Goal: Navigation & Orientation: Find specific page/section

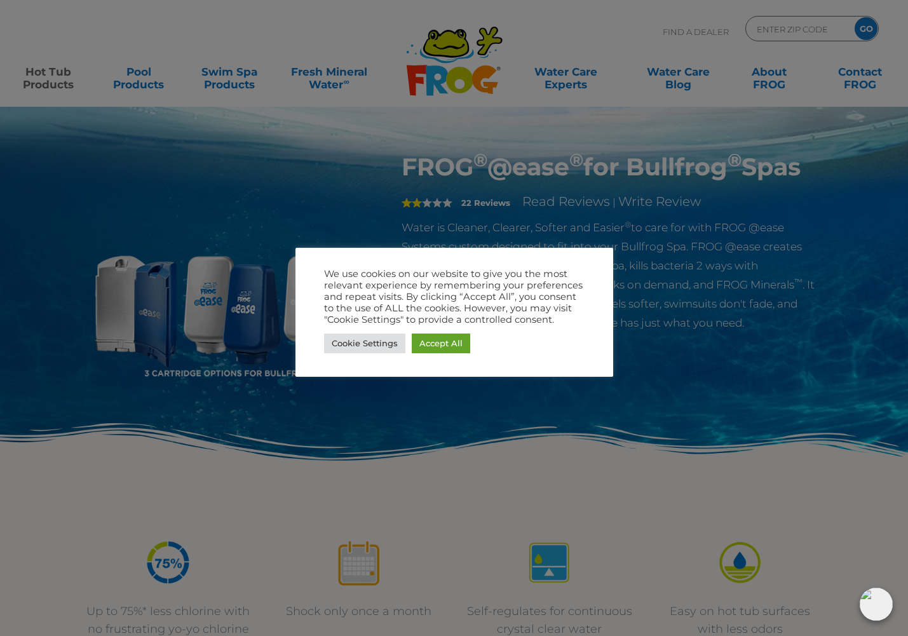
click at [675, 330] on div at bounding box center [454, 318] width 908 height 636
click at [376, 353] on link "Cookie Settings" at bounding box center [364, 343] width 81 height 20
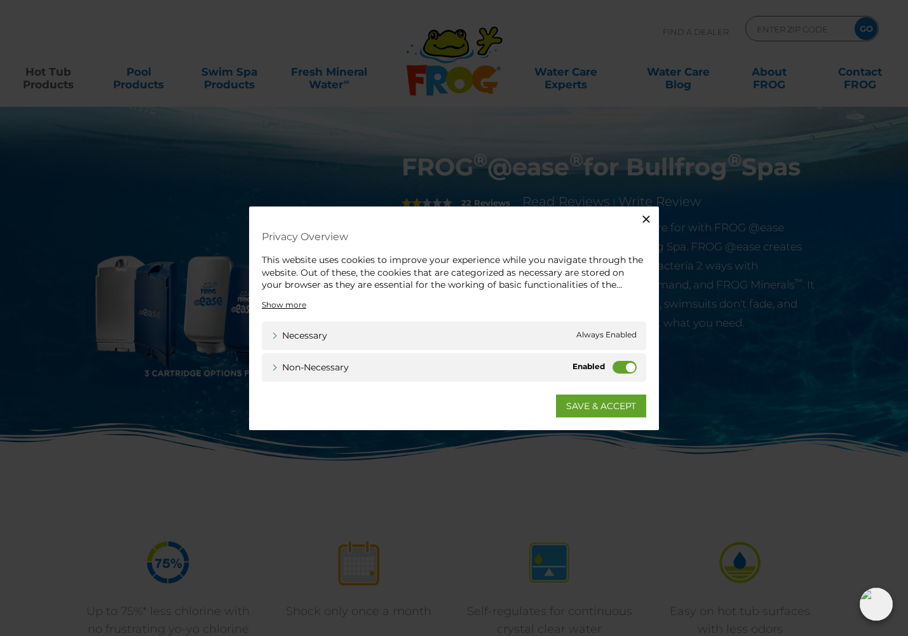
click at [626, 370] on label "Non-necessary" at bounding box center [624, 366] width 24 height 13
click at [0, 0] on input "Non-necessary" at bounding box center [0, 0] width 0 height 0
click at [602, 402] on link "SAVE & ACCEPT" at bounding box center [601, 405] width 90 height 23
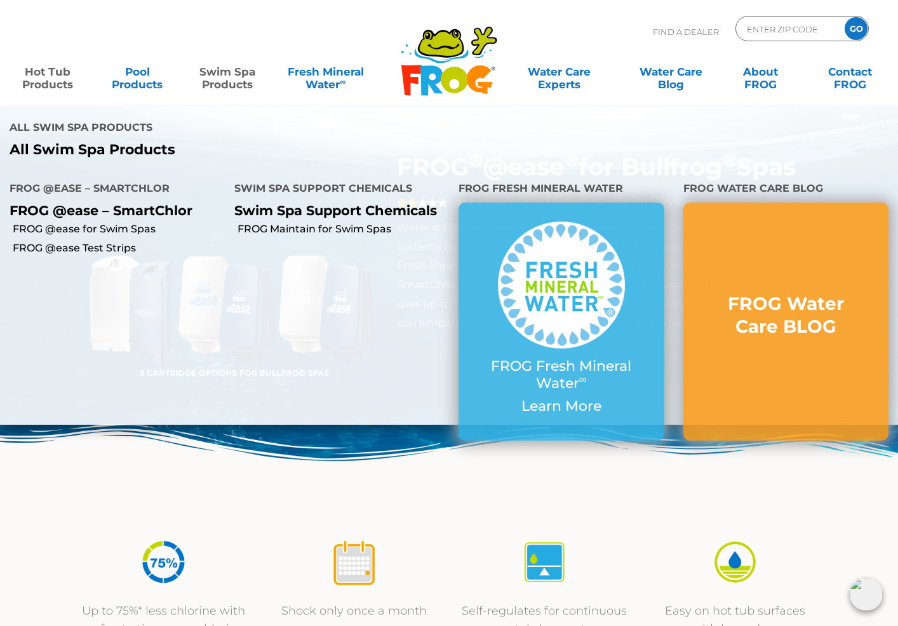
click at [216, 84] on link "Swim Spa Products" at bounding box center [227, 71] width 70 height 25
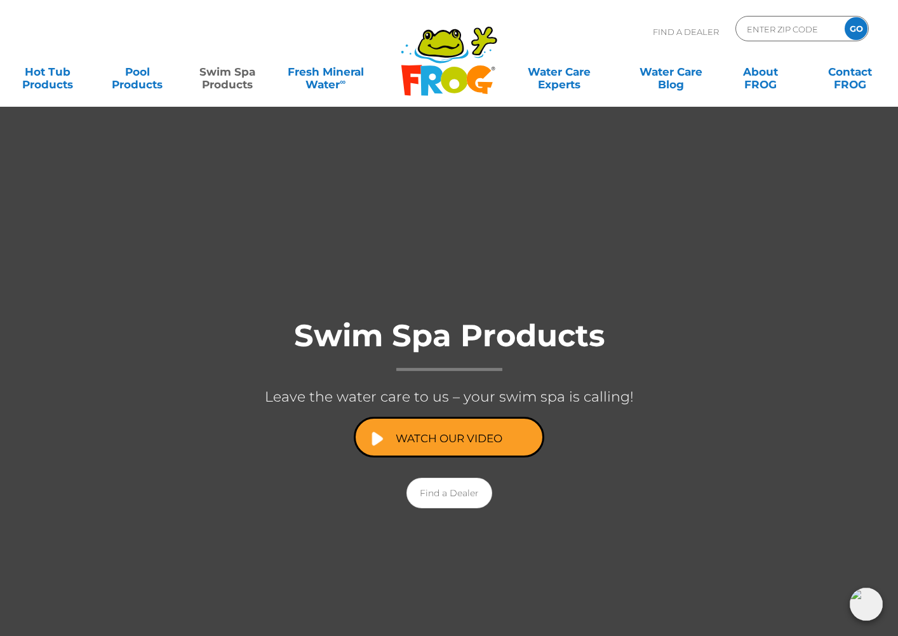
click at [500, 345] on h1 "Swim Spa Products" at bounding box center [449, 345] width 508 height 52
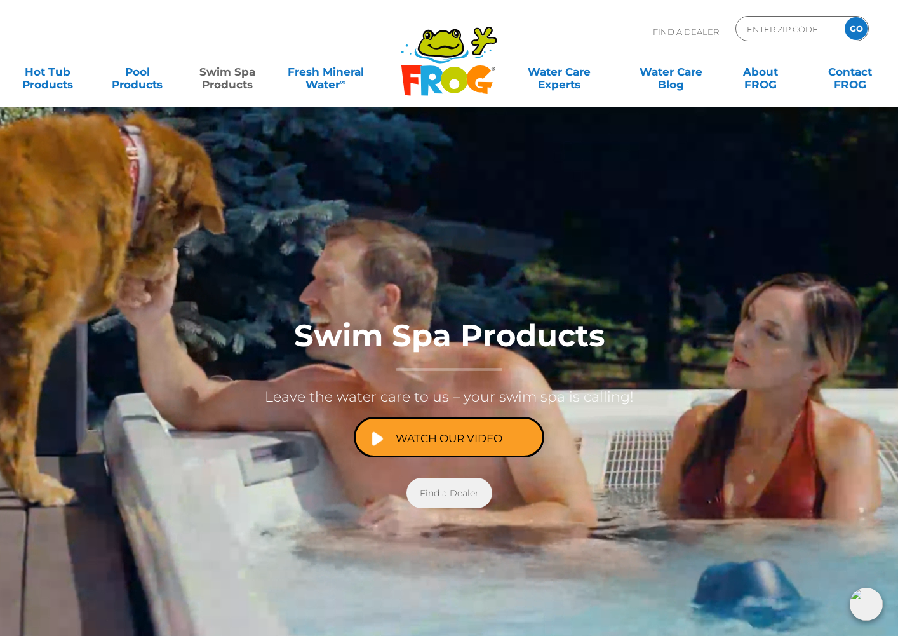
click at [454, 485] on link "Find a Dealer" at bounding box center [450, 493] width 86 height 30
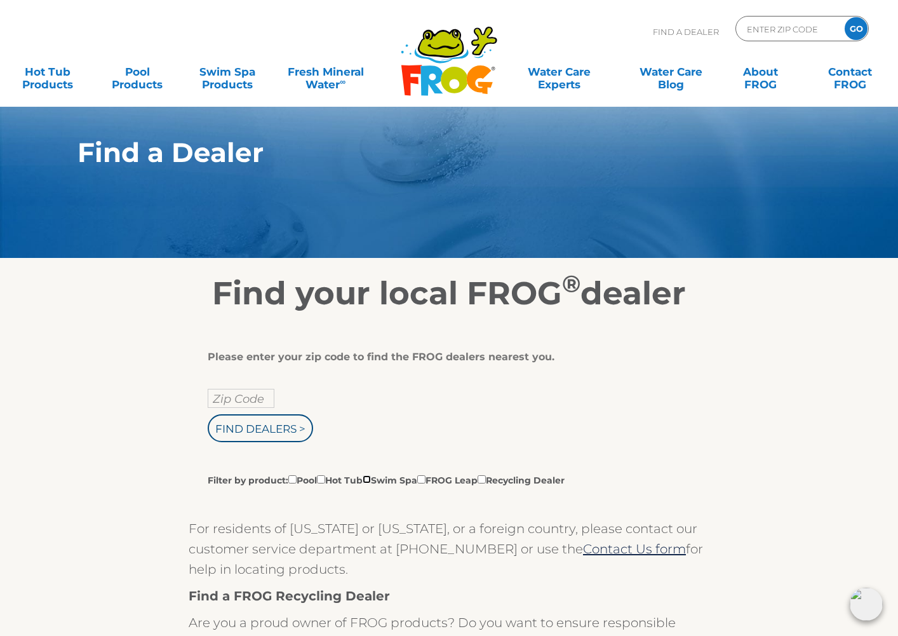
click at [371, 478] on input "Filter by product: Pool Hot Tub Swim Spa FROG Leap Recycling Dealer" at bounding box center [367, 479] width 8 height 8
checkbox input "true"
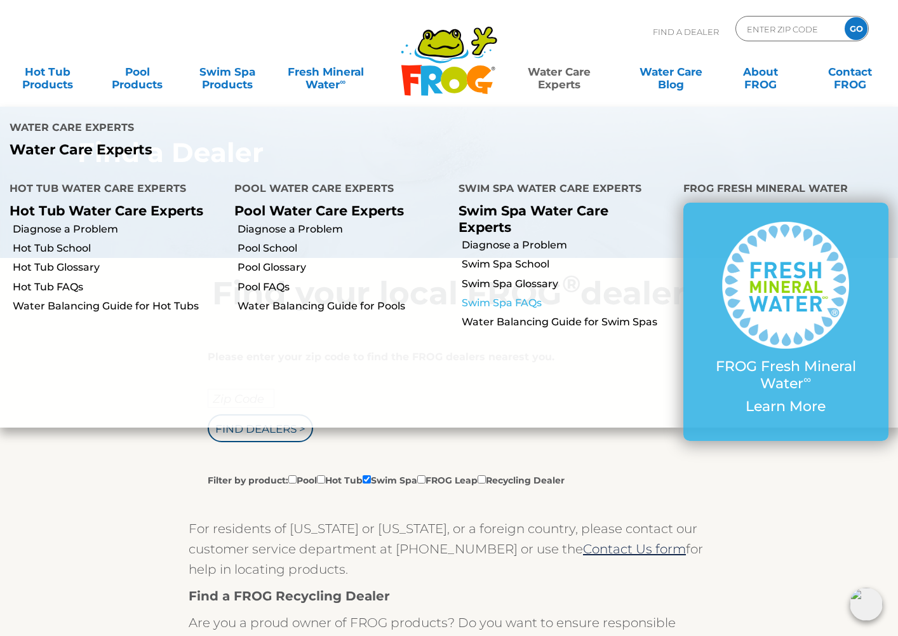
click at [532, 296] on link "Swim Spa FAQs" at bounding box center [568, 303] width 212 height 14
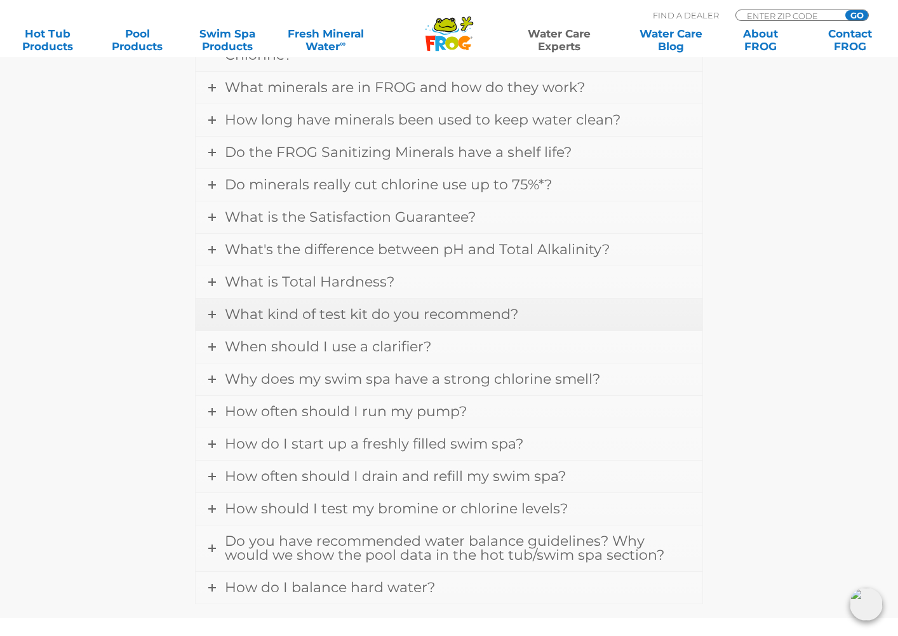
scroll to position [1587, 0]
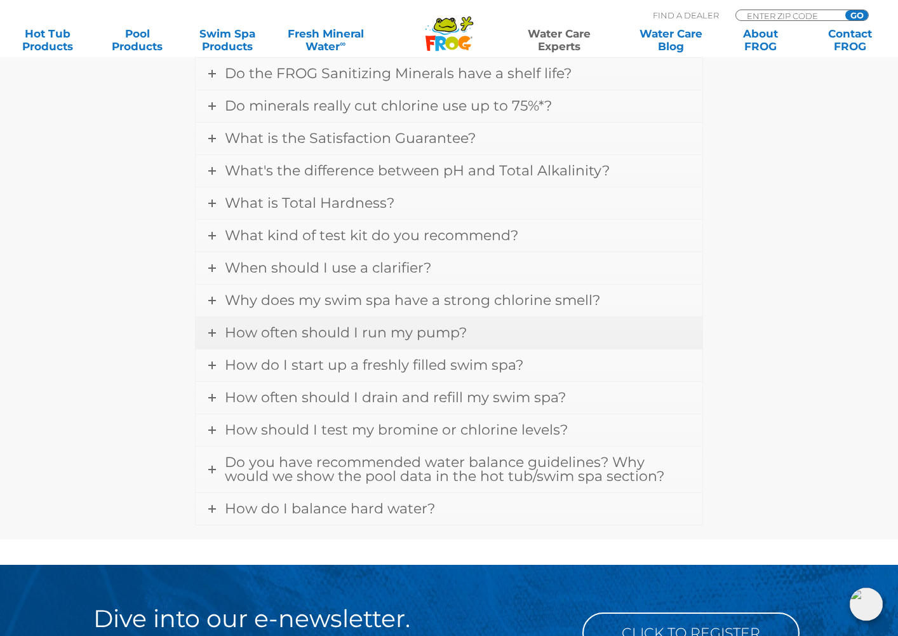
click at [391, 340] on span "How often should I run my pump?" at bounding box center [346, 332] width 242 height 17
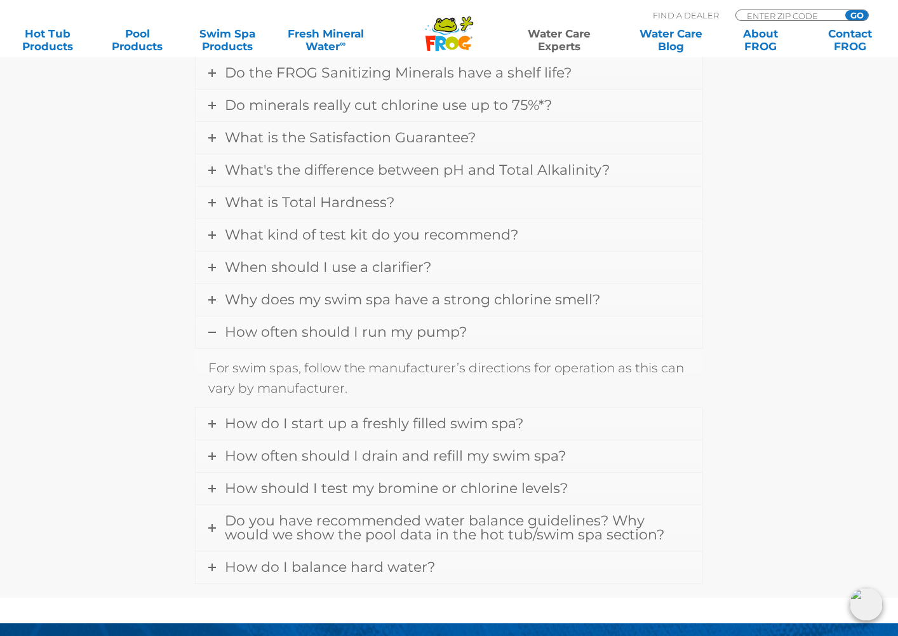
scroll to position [679, 0]
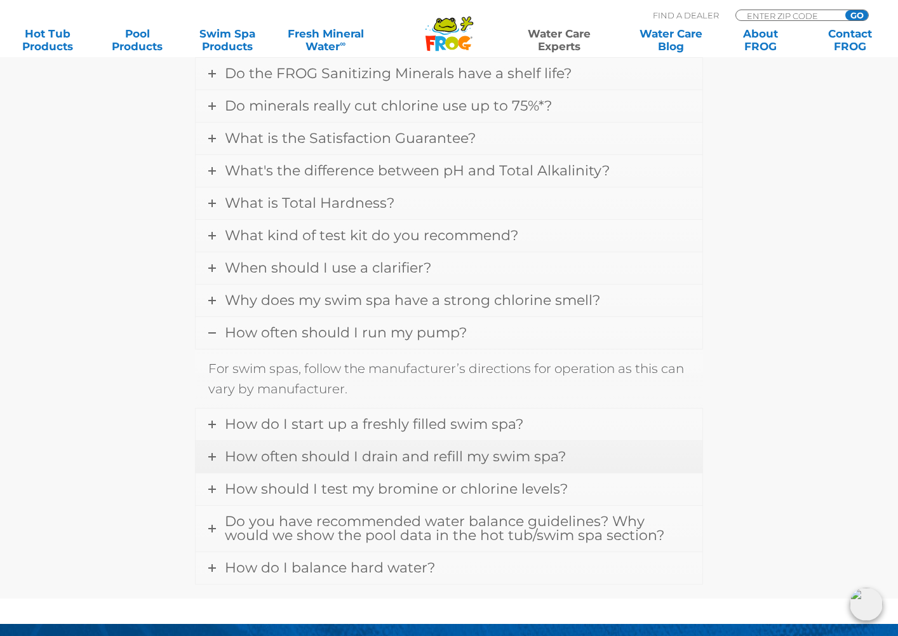
click at [407, 455] on span "How often should I drain and refill my swim spa?" at bounding box center [395, 456] width 341 height 17
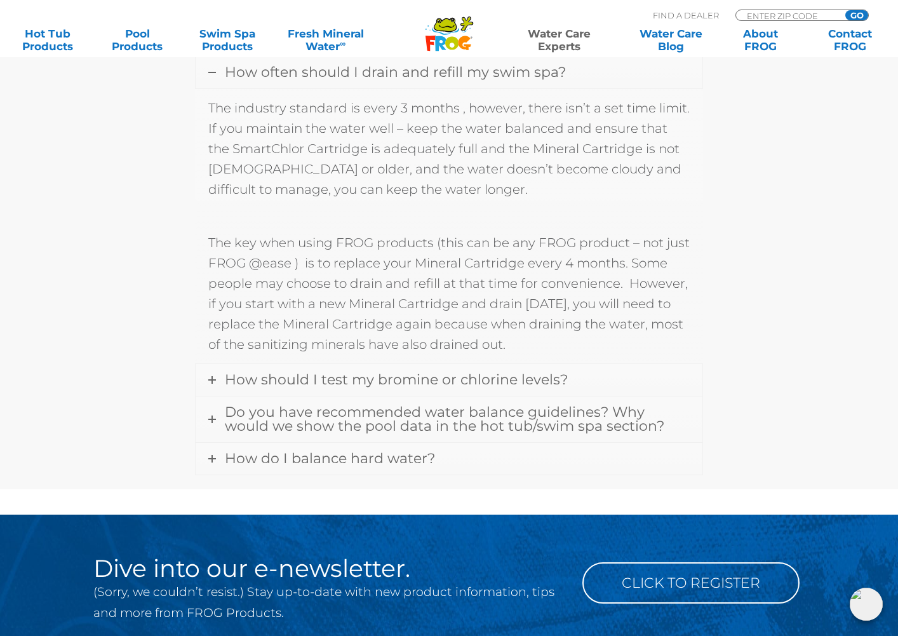
scroll to position [1007, 0]
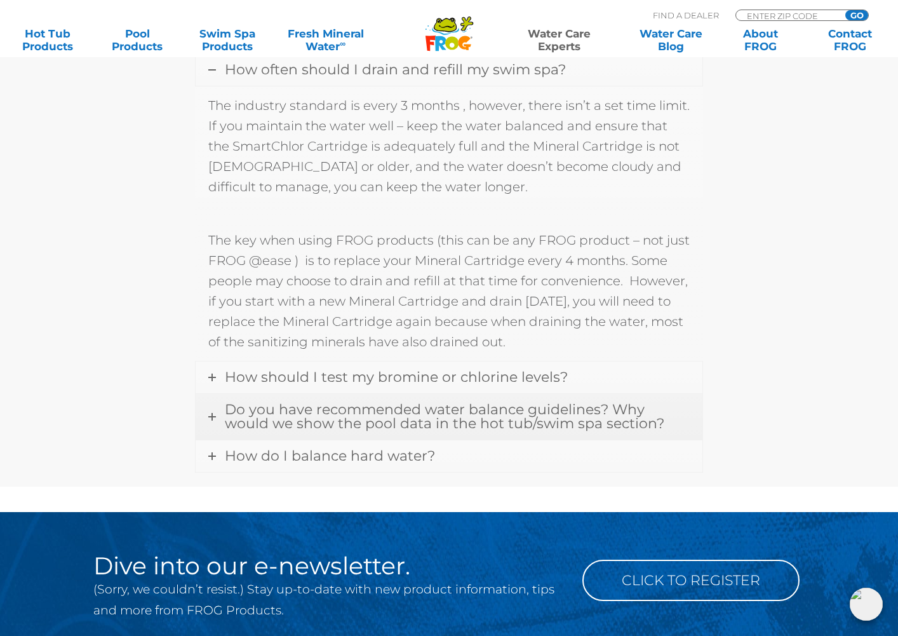
click at [347, 419] on span "Do you have recommended water balance guidelines? Why would we show the pool da…" at bounding box center [445, 416] width 440 height 31
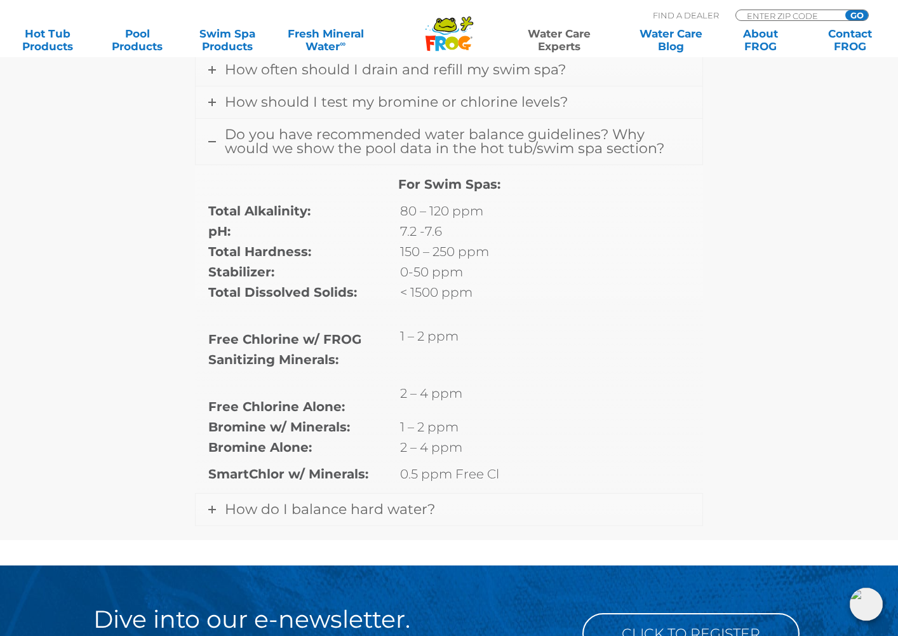
click at [598, 222] on div "For Swim Spas: Total Alkalinity: 80 – 120 ppm pH: 7.2 -7.6 Total Hardness: 150 …" at bounding box center [448, 329] width 481 height 310
click at [605, 225] on div "For Swim Spas: Total Alkalinity: 80 – 120 ppm pH: 7.2 -7.6 Total Hardness: 150 …" at bounding box center [448, 329] width 481 height 310
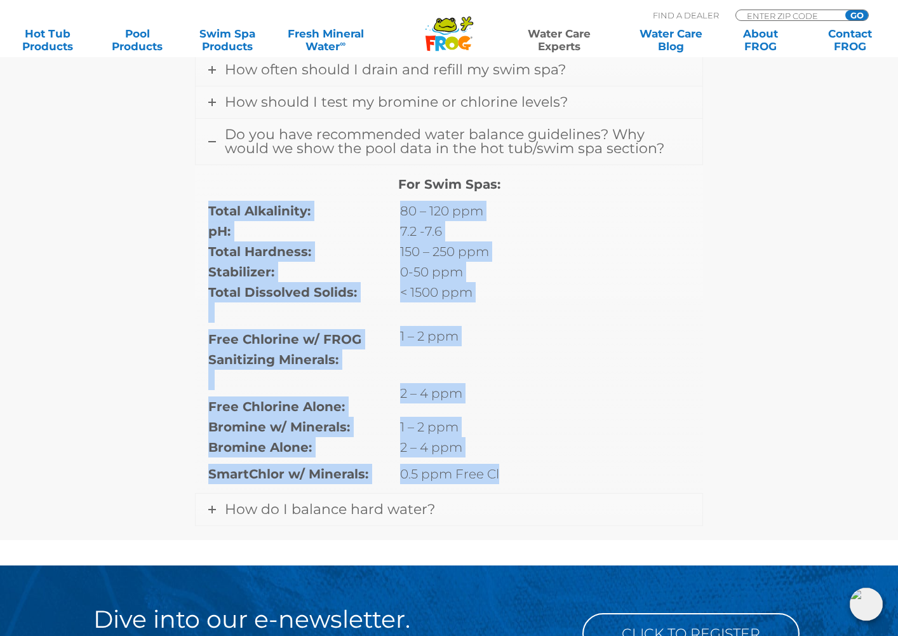
click at [605, 225] on div "For Swim Spas: Total Alkalinity: 80 – 120 ppm pH: 7.2 -7.6 Total Hardness: 150 …" at bounding box center [448, 329] width 481 height 310
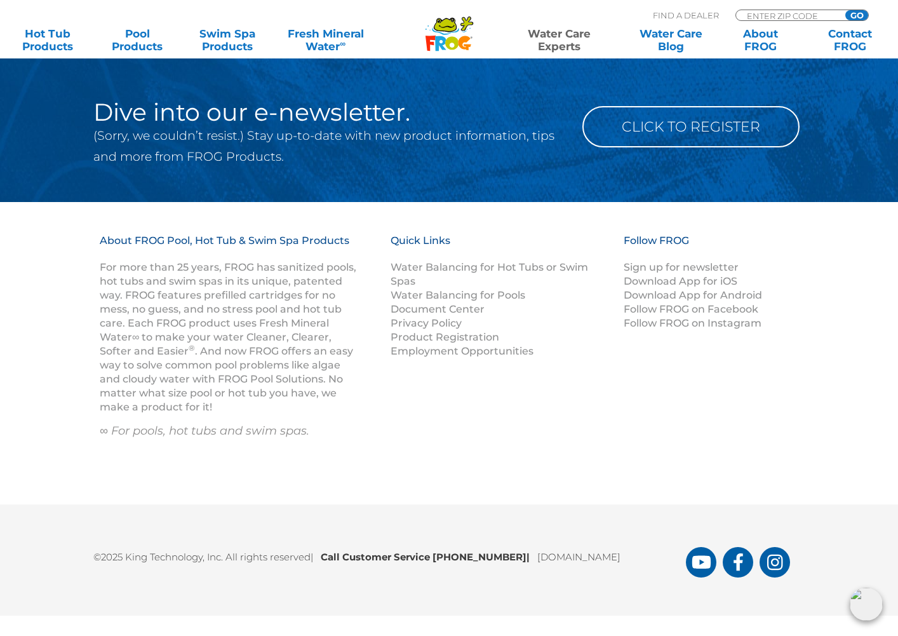
scroll to position [1528, 0]
click at [595, 234] on h3 "Quick Links" at bounding box center [499, 247] width 217 height 27
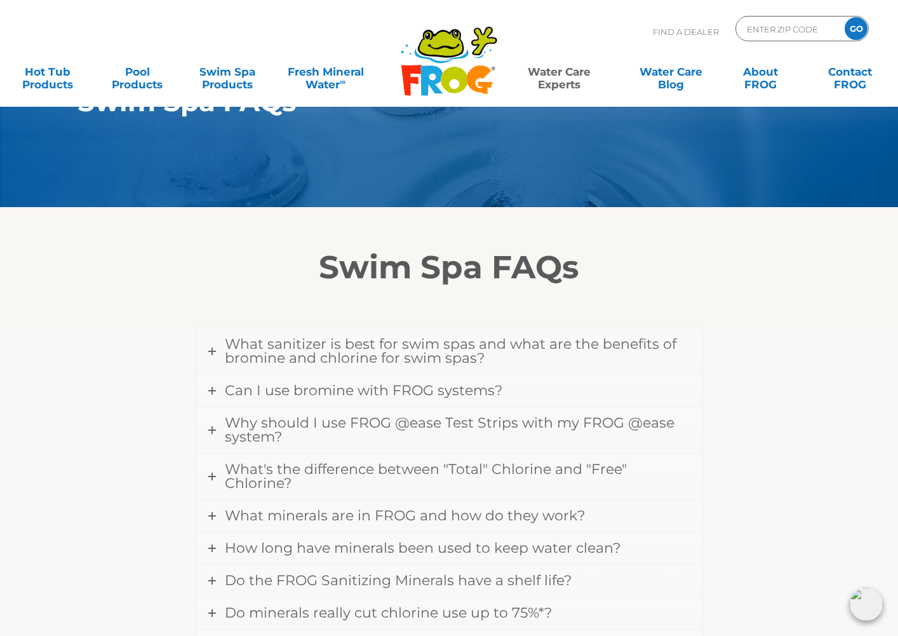
scroll to position [0, 0]
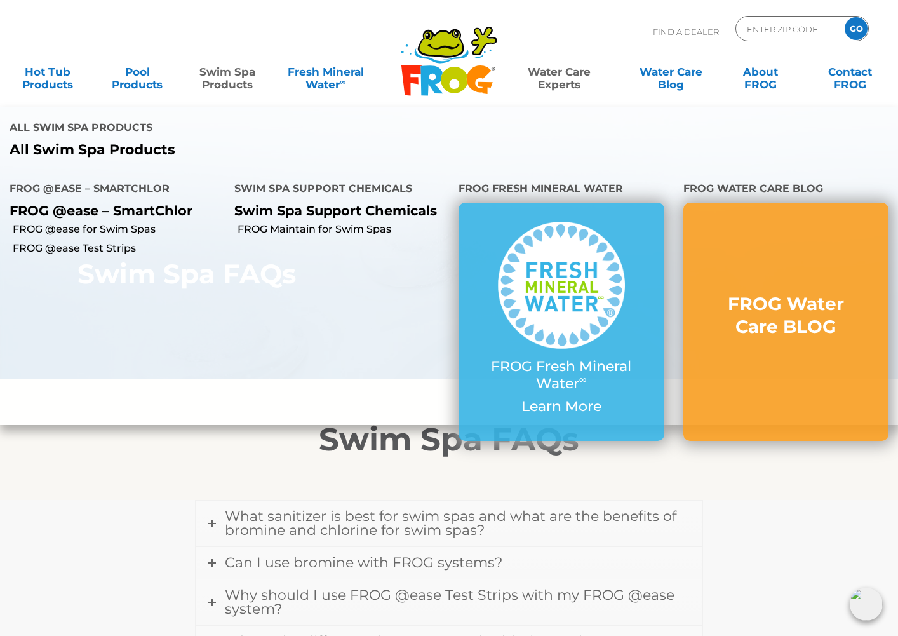
click at [231, 84] on link "Swim Spa Products" at bounding box center [227, 71] width 70 height 25
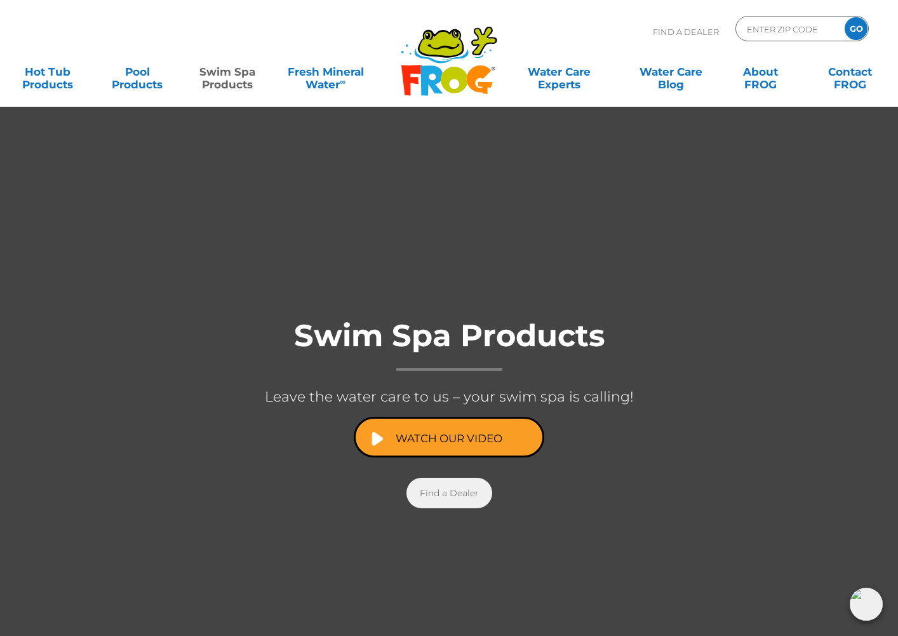
click at [451, 499] on link "Find a Dealer" at bounding box center [450, 493] width 86 height 30
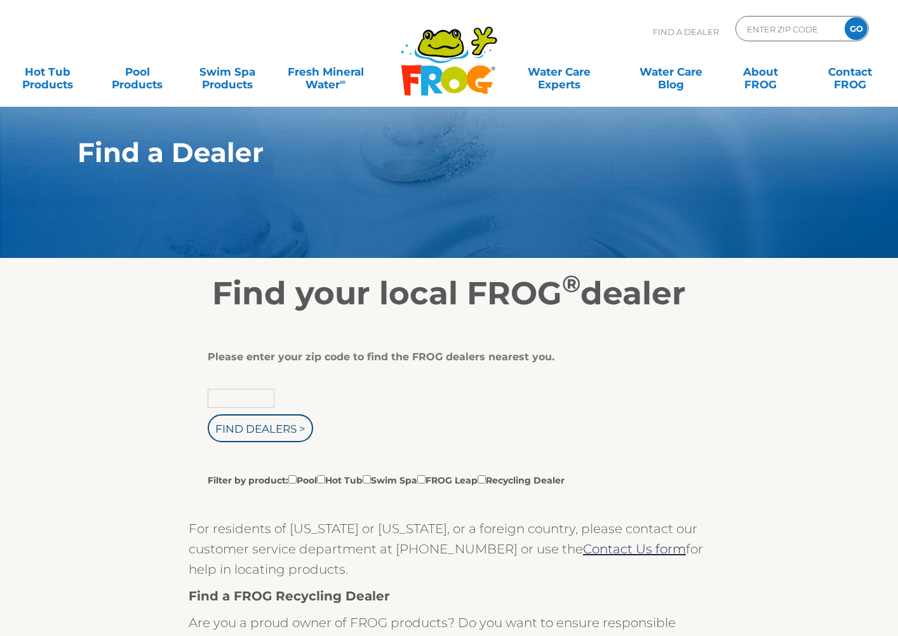
click at [233, 402] on input "text" at bounding box center [241, 398] width 67 height 19
type input "93730"
click at [208, 414] on input "Find Dealers >" at bounding box center [260, 428] width 105 height 28
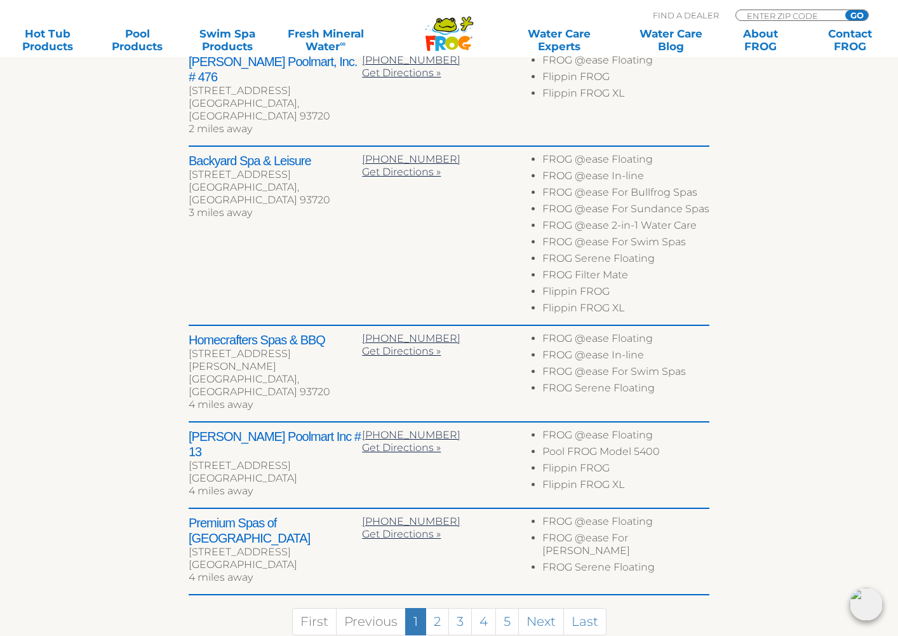
scroll to position [556, 0]
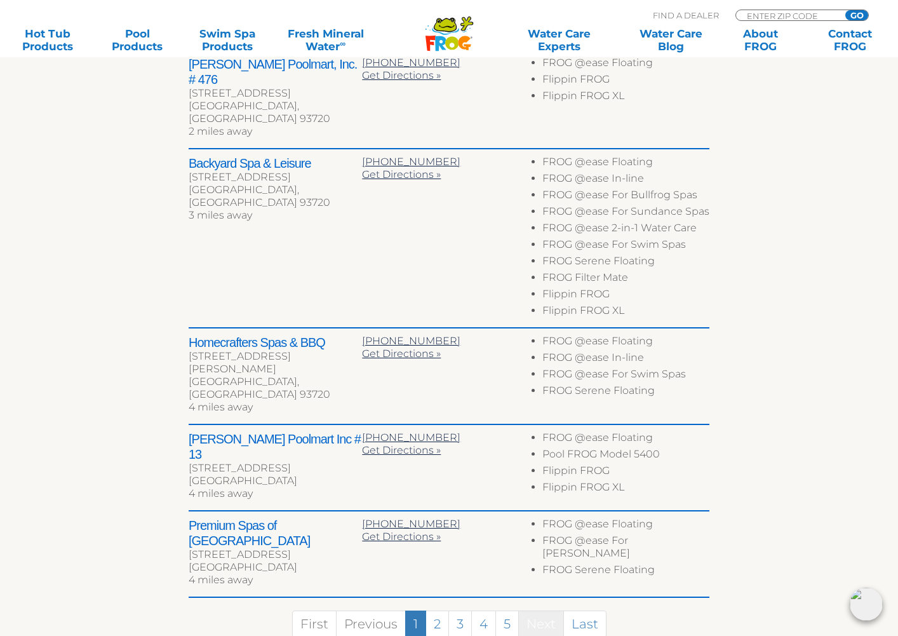
click at [552, 610] on link "Next" at bounding box center [541, 623] width 46 height 27
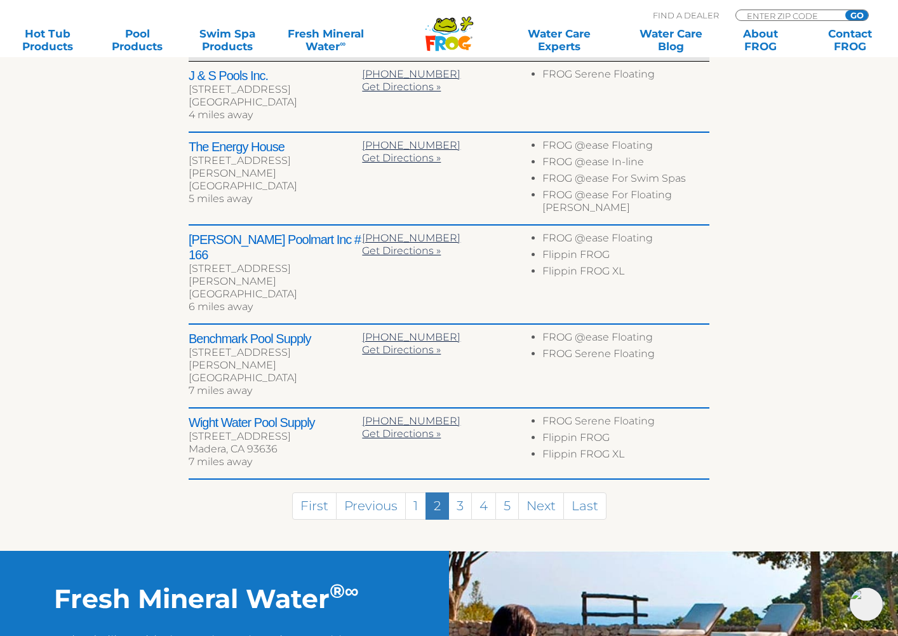
scroll to position [540, 0]
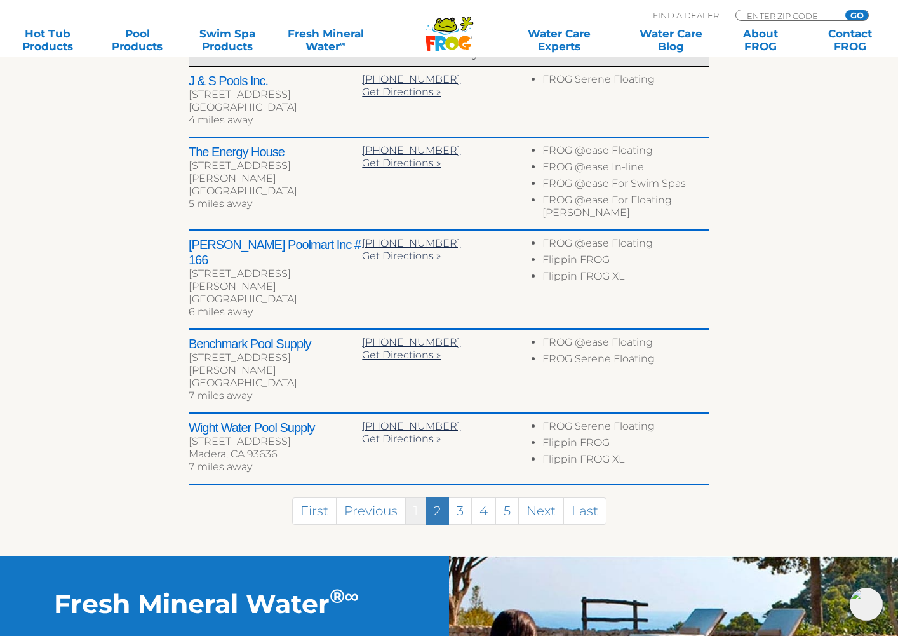
click at [409, 497] on link "1" at bounding box center [415, 510] width 21 height 27
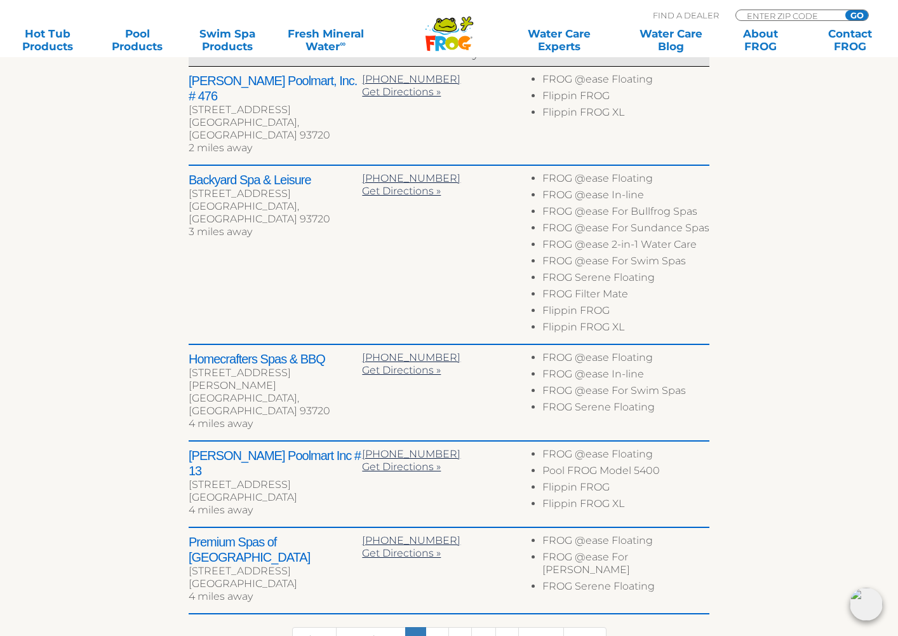
click at [793, 207] on div "← Move left → Move right ↑ Move up ↓ Move down + Zoom in - Zoom out Home Jump l…" at bounding box center [448, 229] width 781 height 913
